Goal: Information Seeking & Learning: Learn about a topic

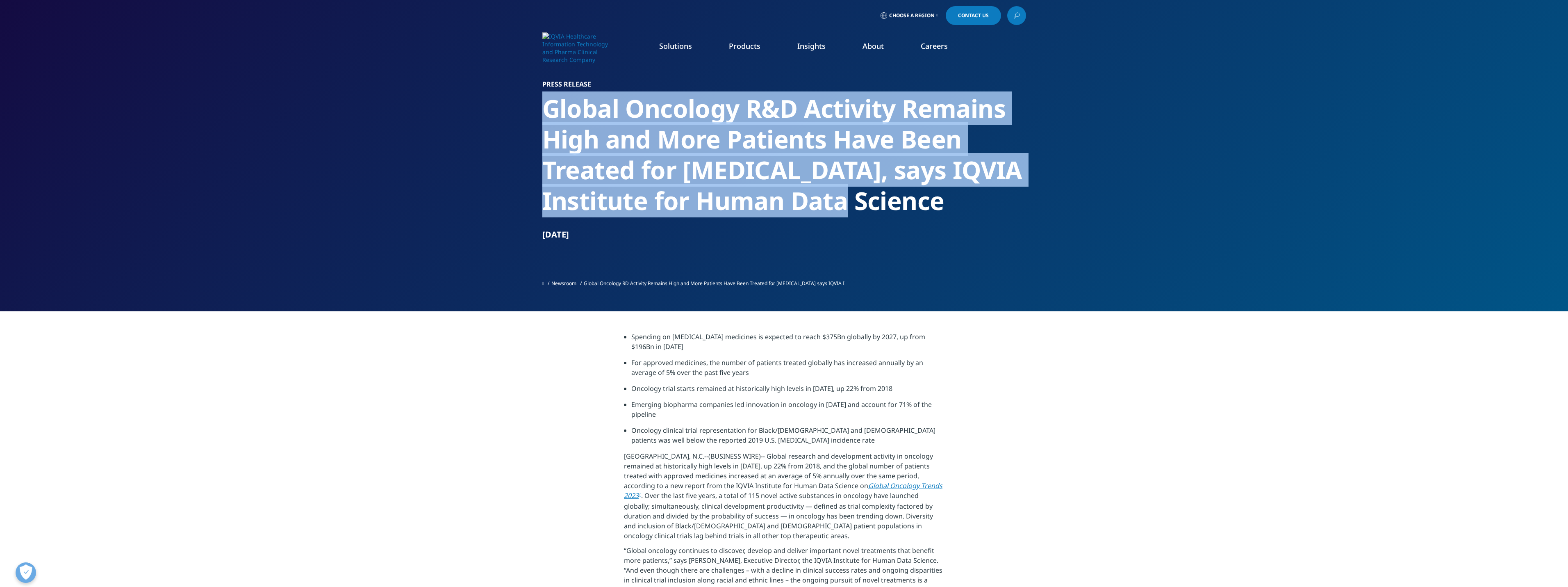
drag, startPoint x: 546, startPoint y: 108, endPoint x: 842, endPoint y: 211, distance: 313.4
click at [842, 211] on h2 "Global Oncology R&D Activity Remains High and More Patients Have Been Treated f…" at bounding box center [784, 155] width 484 height 123
copy h2 "Global Oncology R&D Activity Remains High and More Patients Have Been Treated f…"
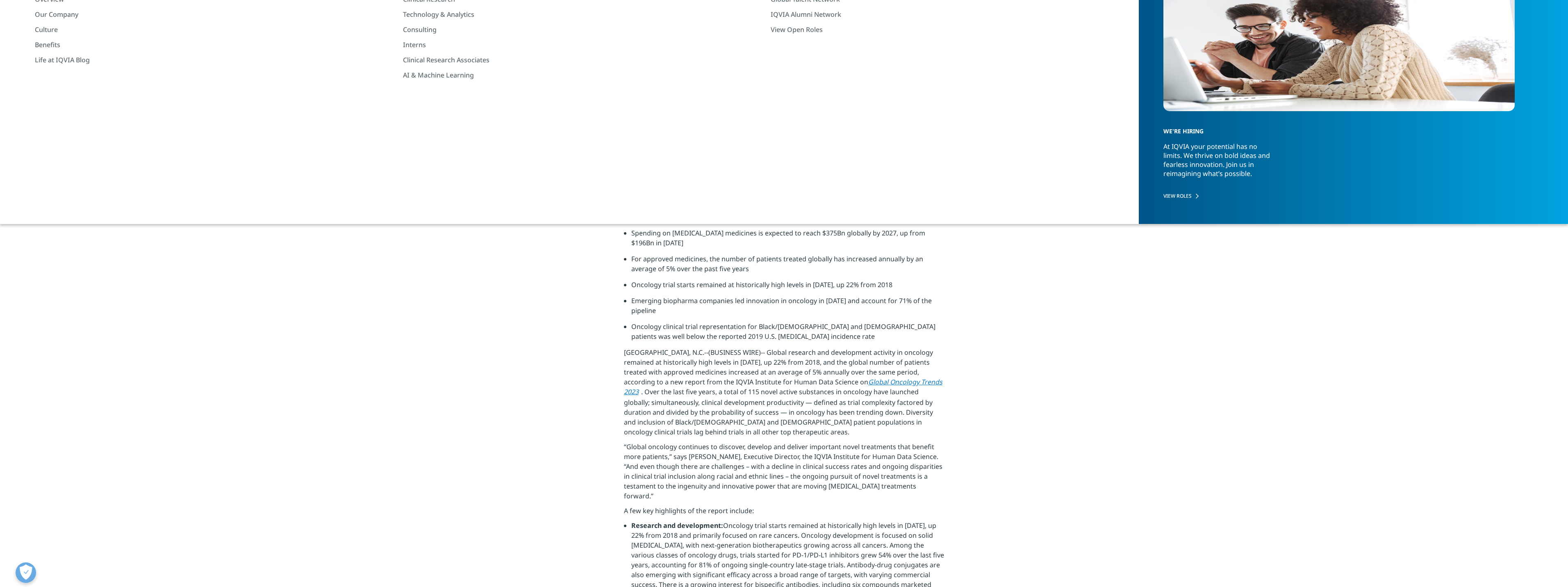
scroll to position [123, 0]
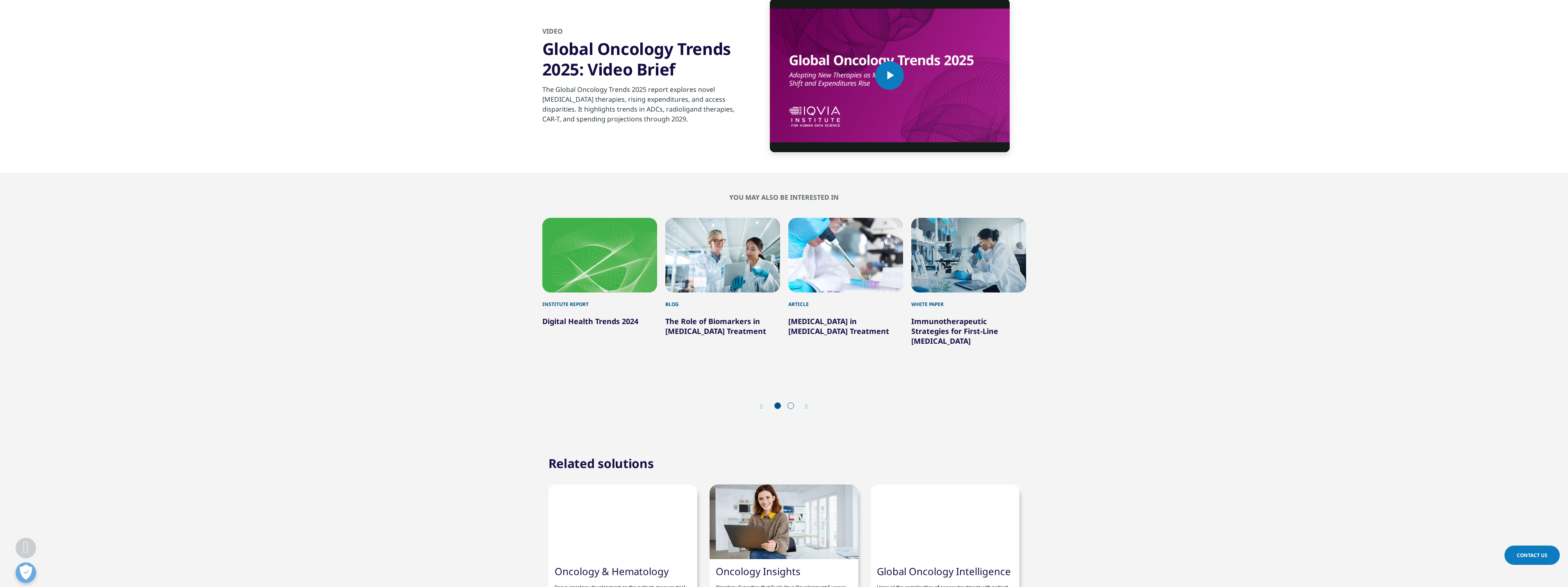
scroll to position [2542, 0]
